Goal: Information Seeking & Learning: Learn about a topic

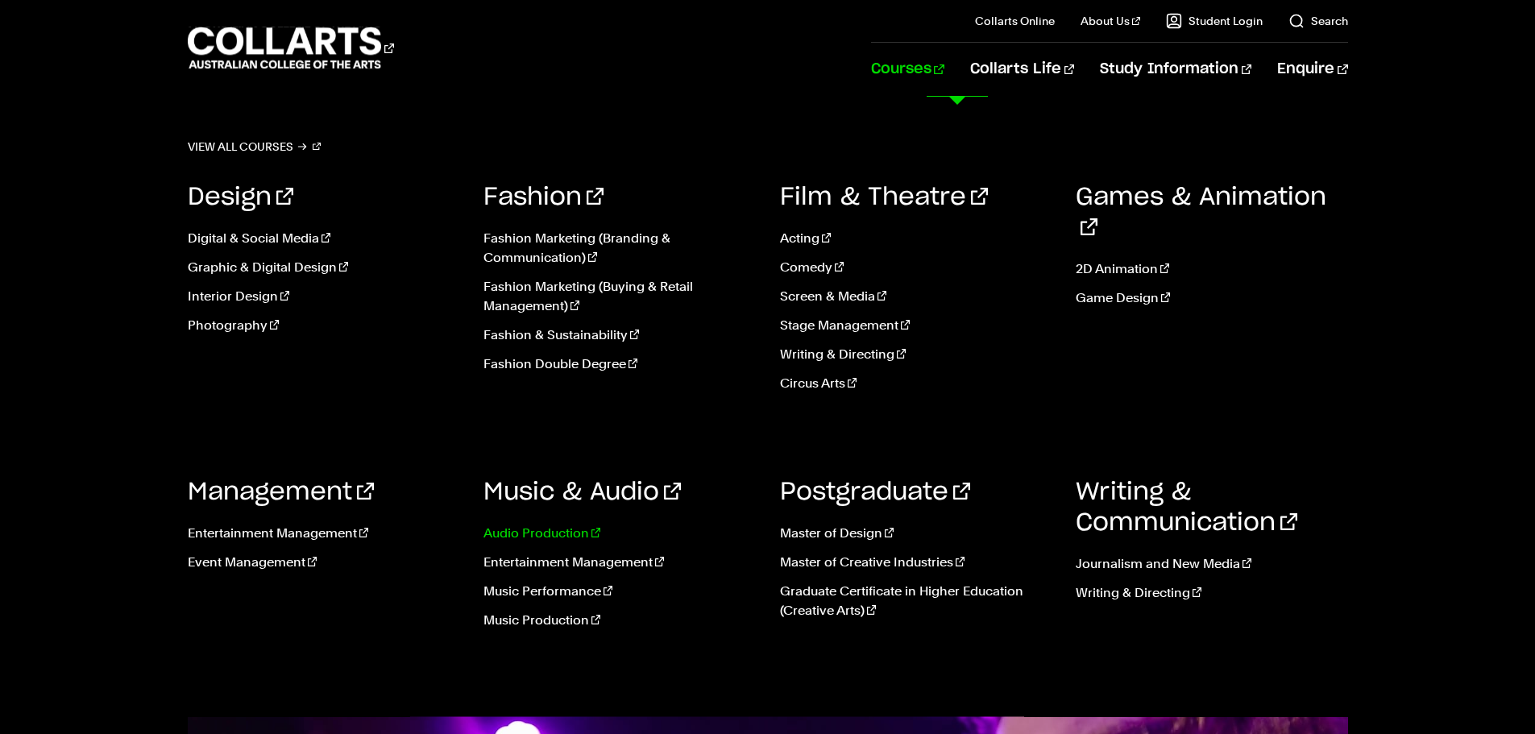
click at [533, 529] on link "Audio Production" at bounding box center [620, 533] width 272 height 19
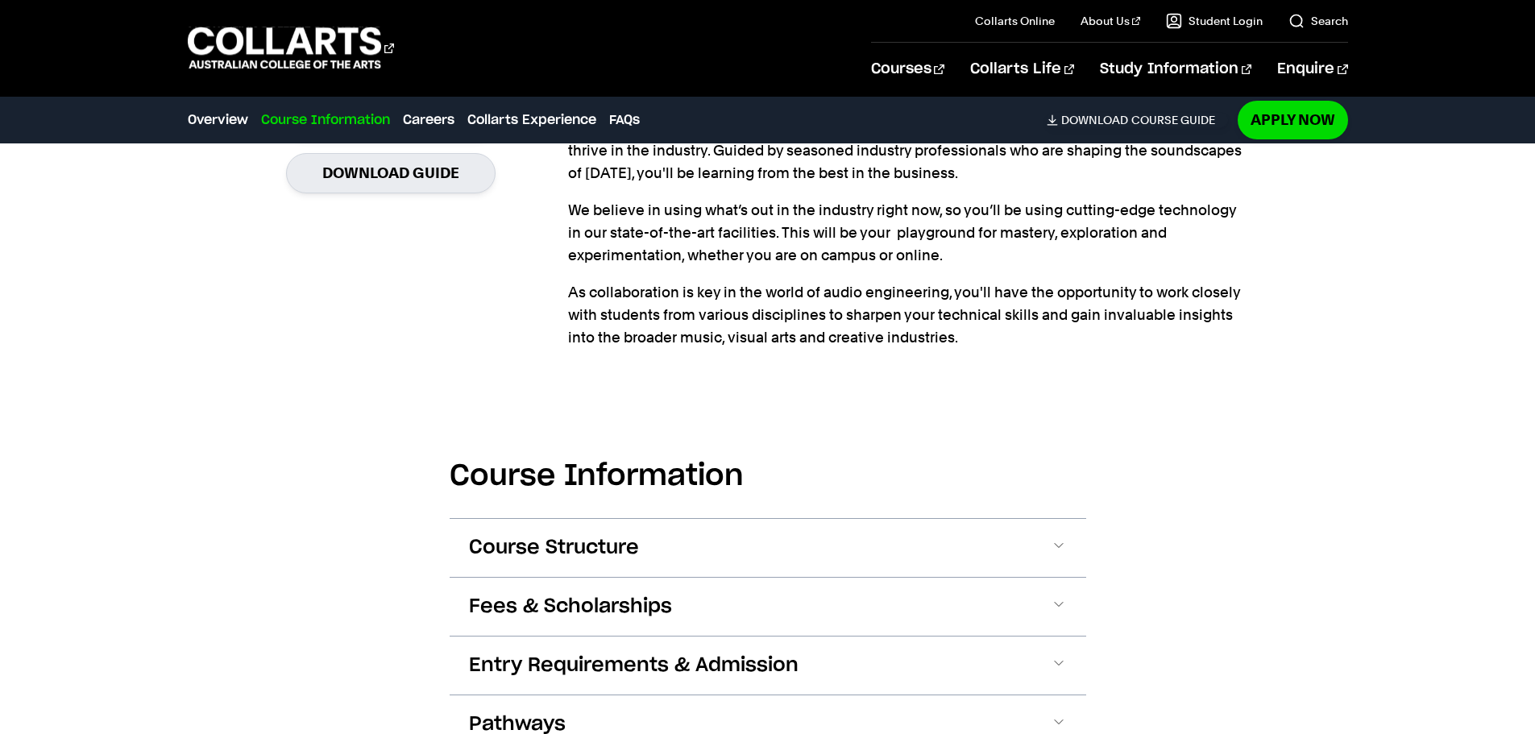
scroll to position [1531, 0]
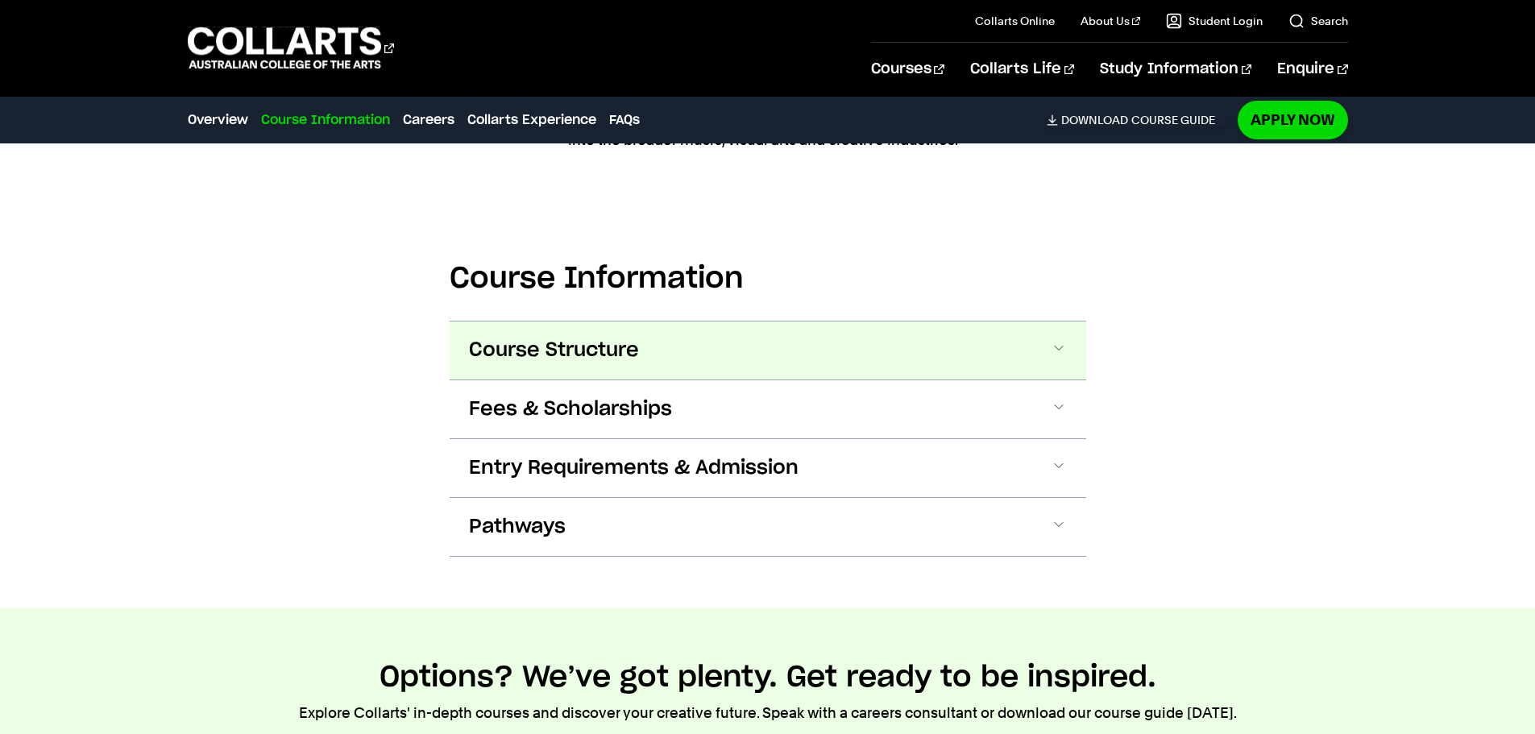
click at [625, 330] on button "Course Structure" at bounding box center [768, 351] width 637 height 58
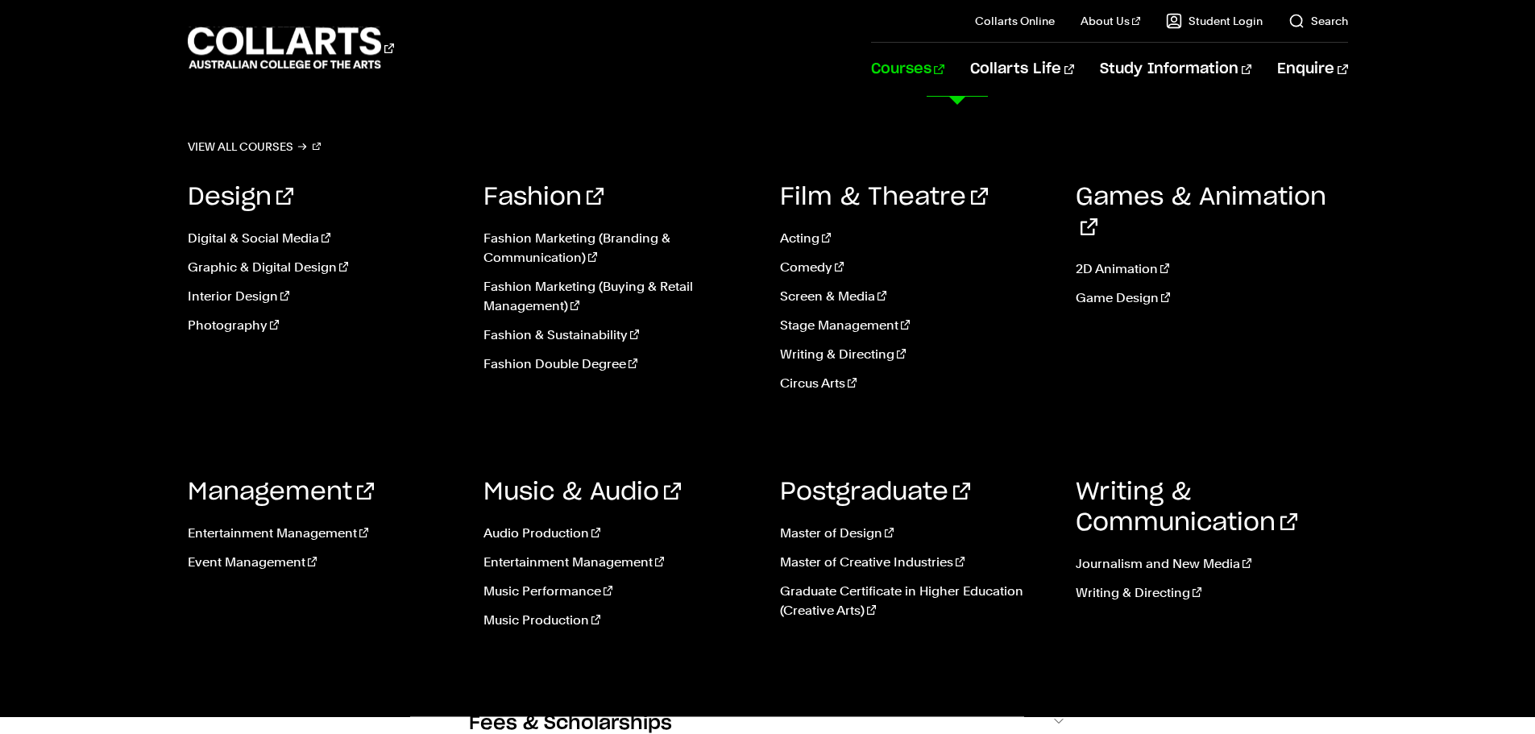
scroll to position [2433, 0]
click at [549, 540] on link "Audio Production" at bounding box center [620, 533] width 272 height 19
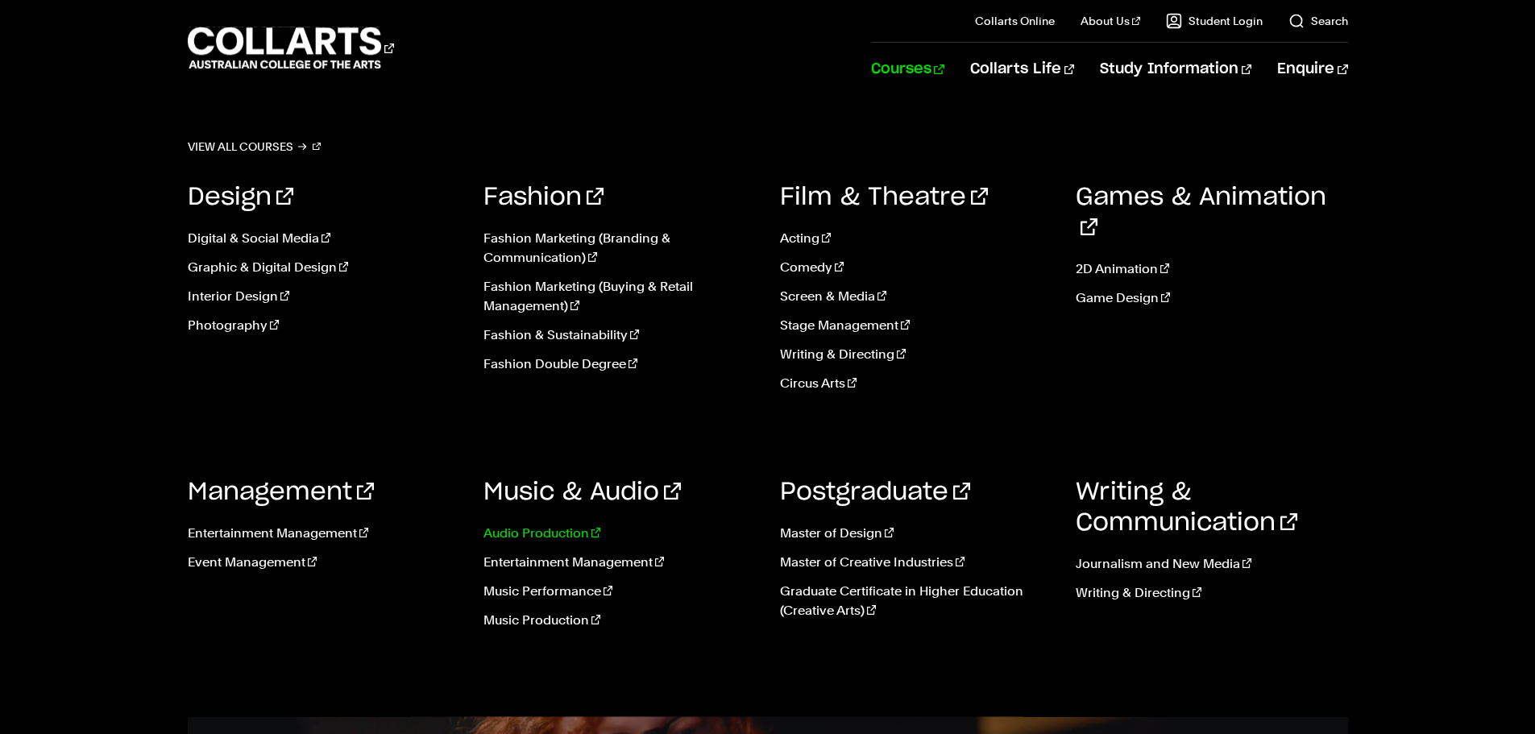
scroll to position [2433, 0]
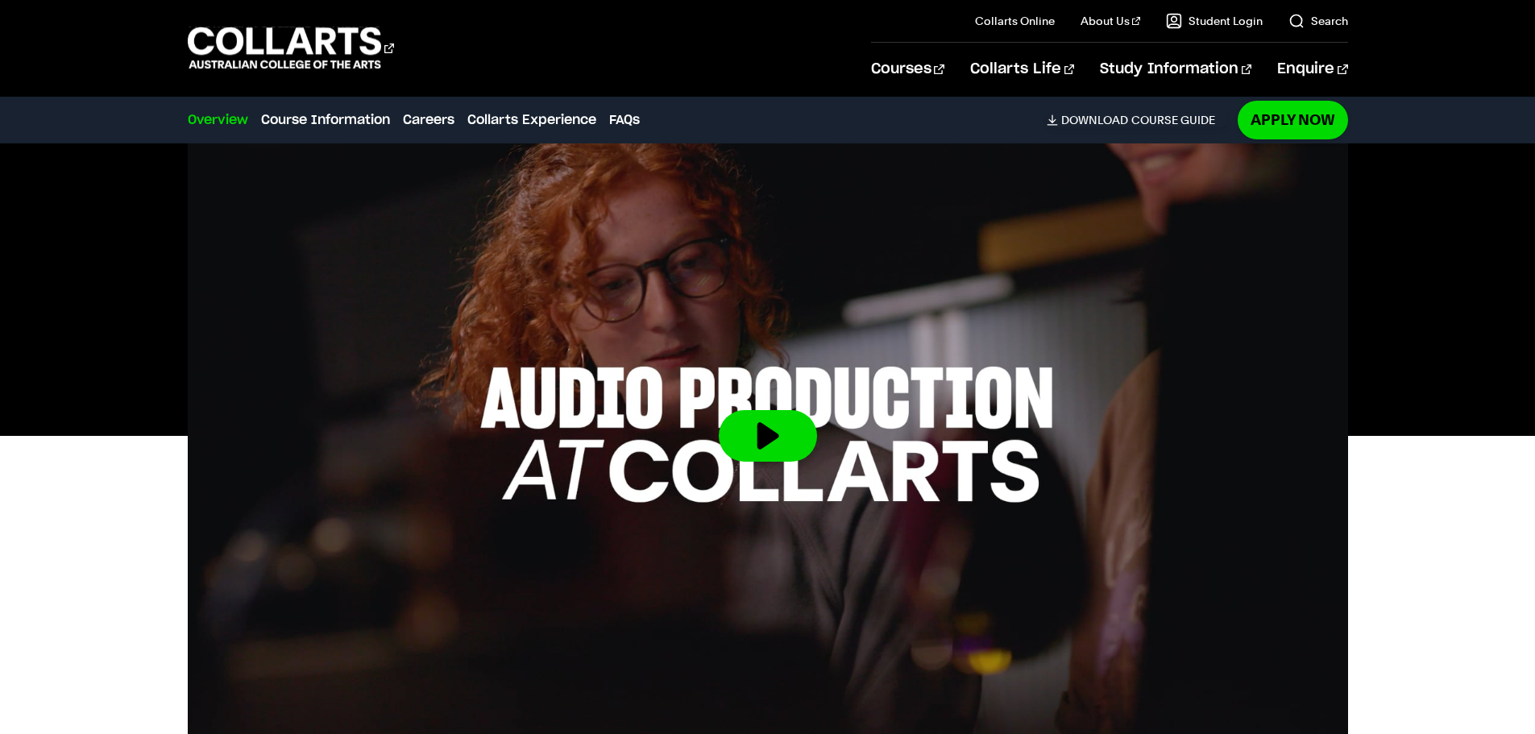
scroll to position [484, 0]
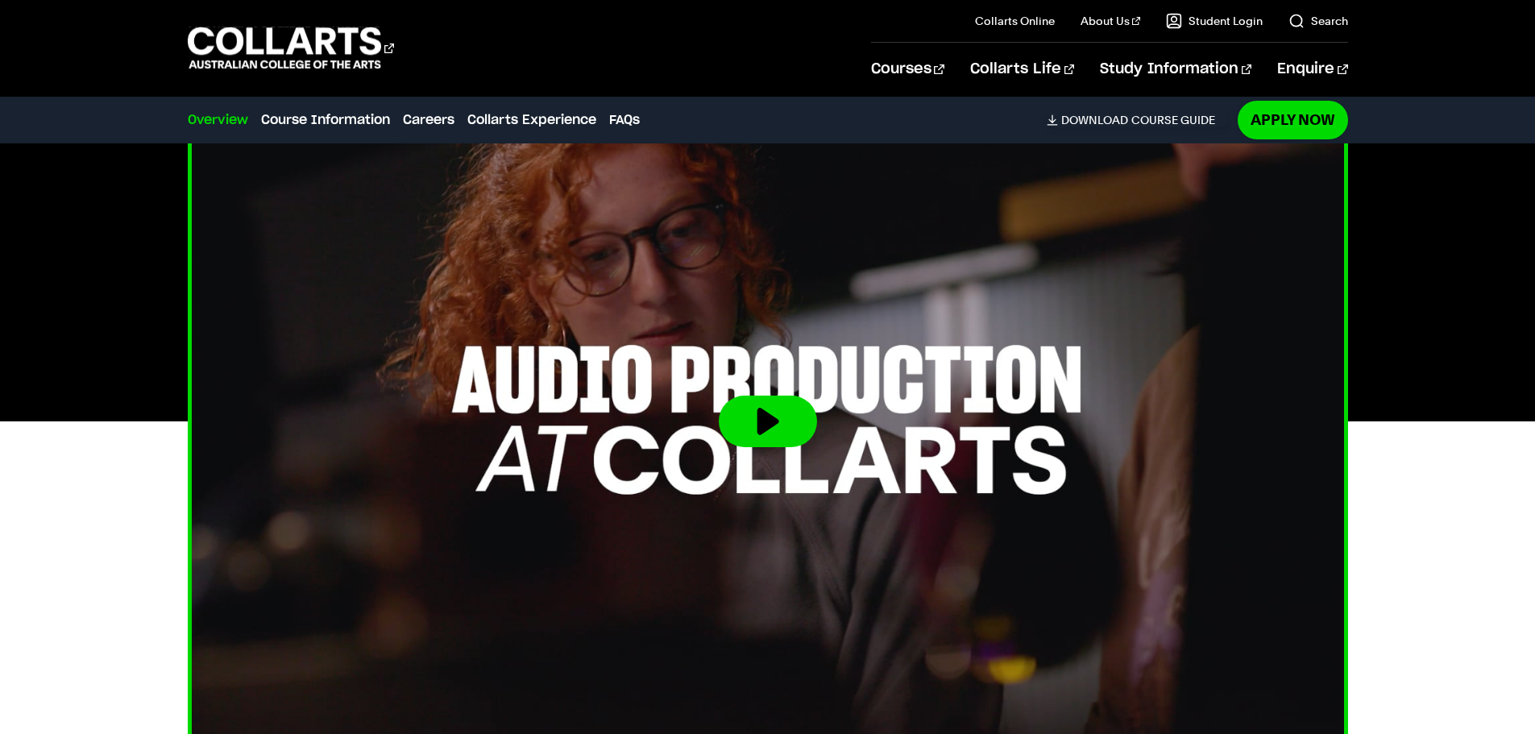
click at [795, 422] on button at bounding box center [768, 422] width 98 height 52
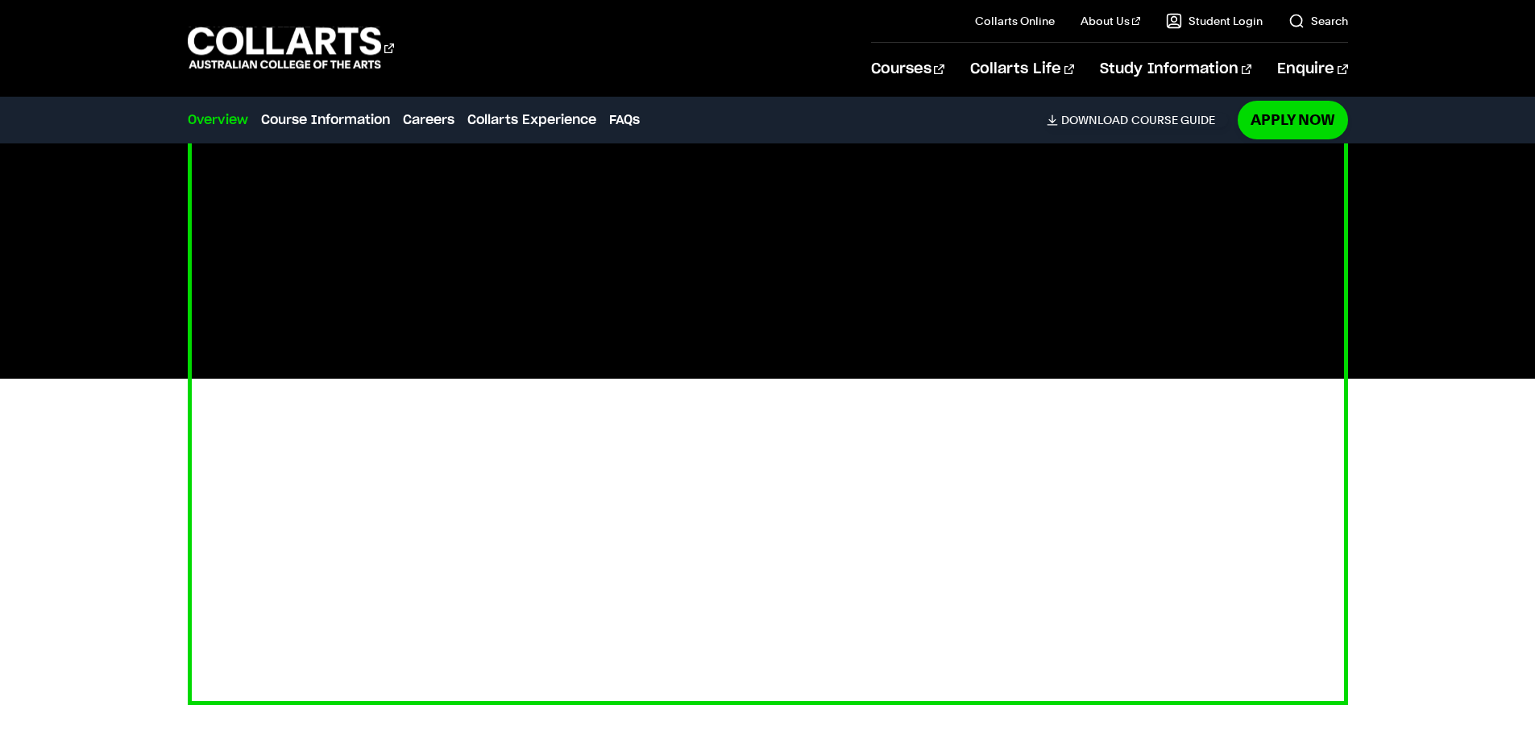
scroll to position [564, 0]
